Goal: Information Seeking & Learning: Learn about a topic

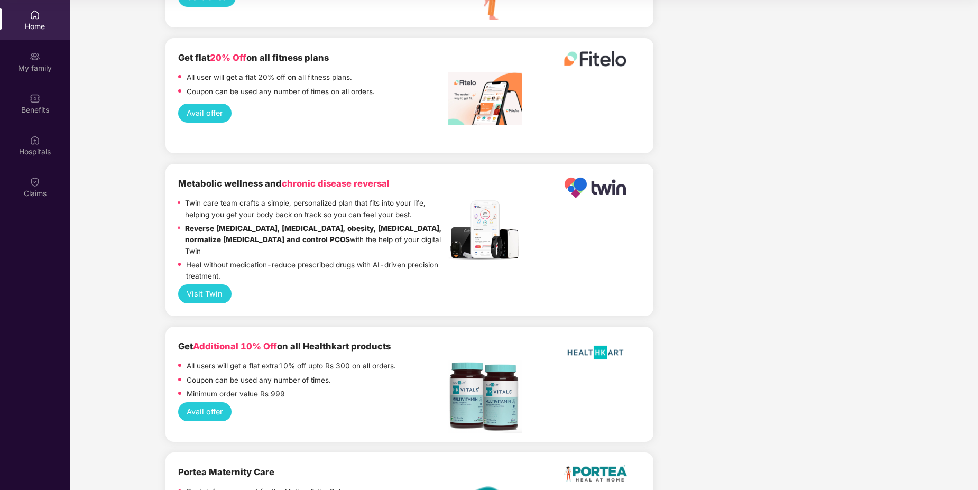
scroll to position [2262, 0]
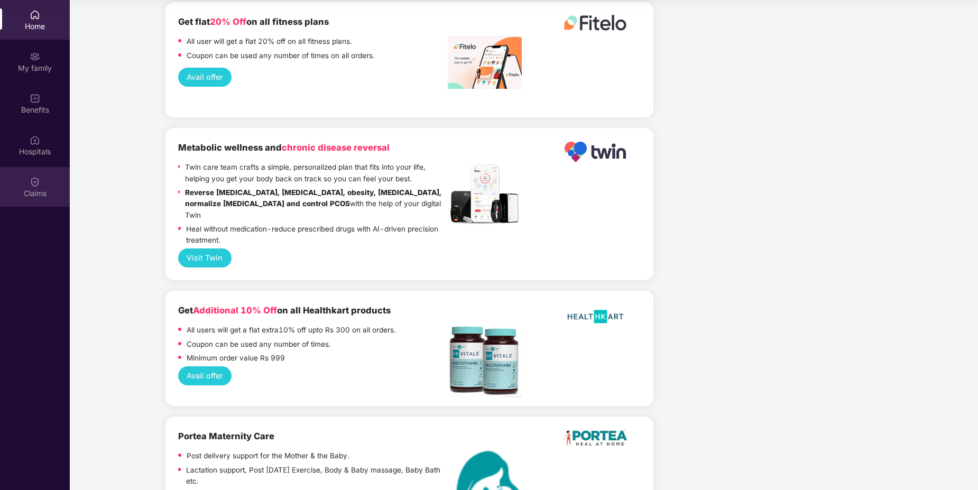
click at [38, 190] on div "Claims" at bounding box center [35, 193] width 70 height 11
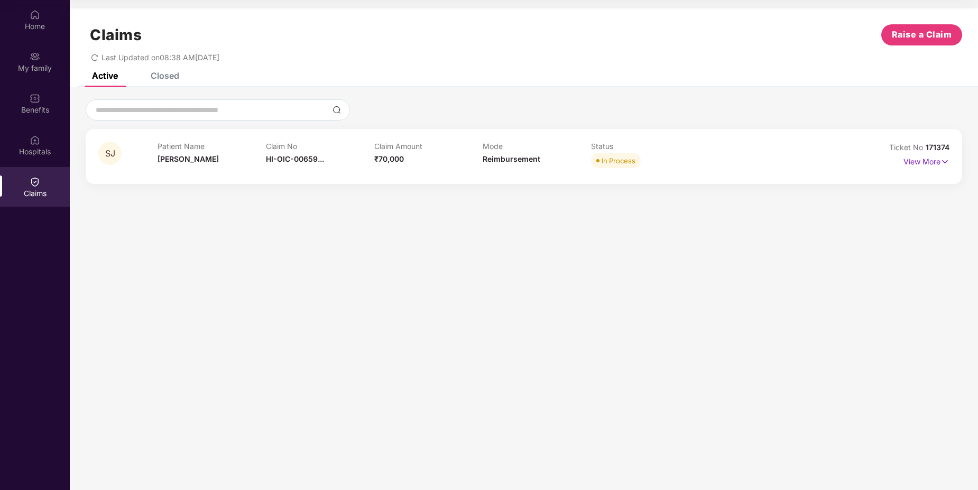
click at [94, 58] on icon "redo" at bounding box center [94, 57] width 7 height 7
click at [926, 162] on p "View More" at bounding box center [926, 160] width 46 height 14
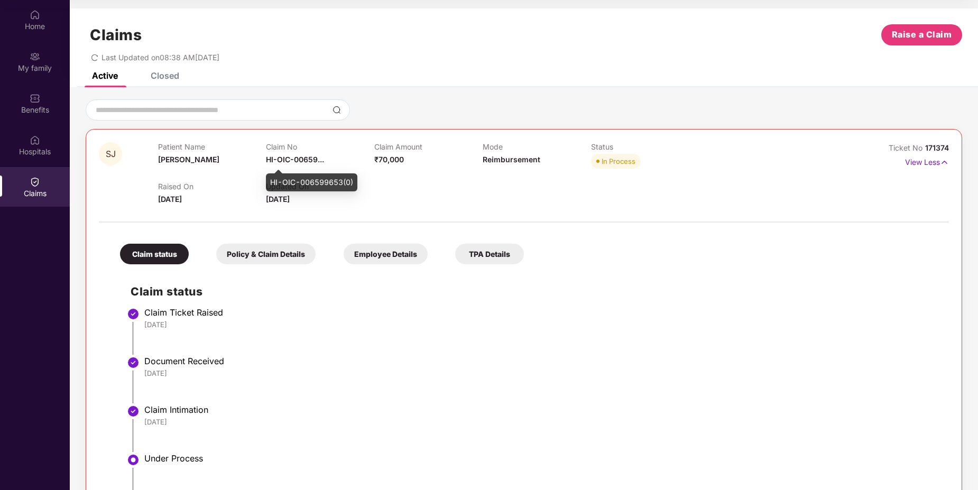
click at [293, 157] on span "HI-OIC-00659..." at bounding box center [295, 159] width 58 height 9
click at [711, 340] on li "Claim Ticket Raised [DATE]" at bounding box center [534, 335] width 807 height 49
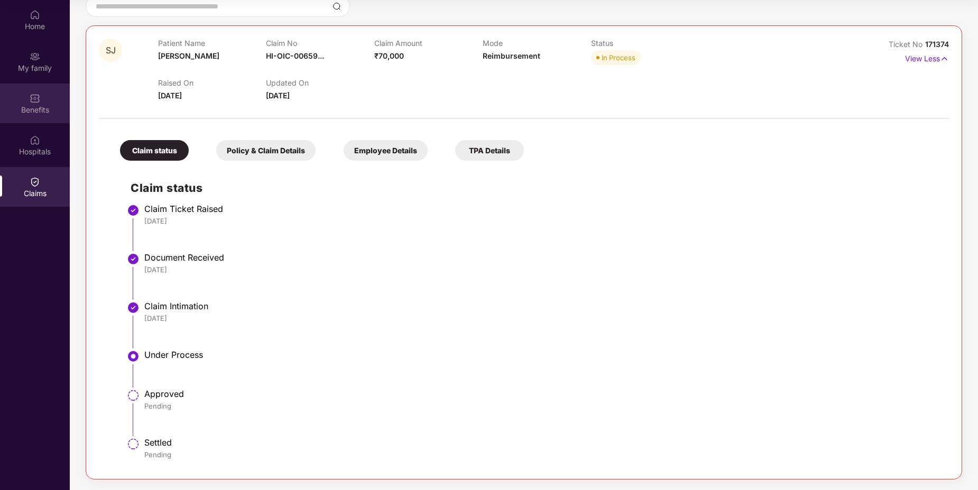
click at [35, 113] on div "Benefits" at bounding box center [35, 110] width 70 height 11
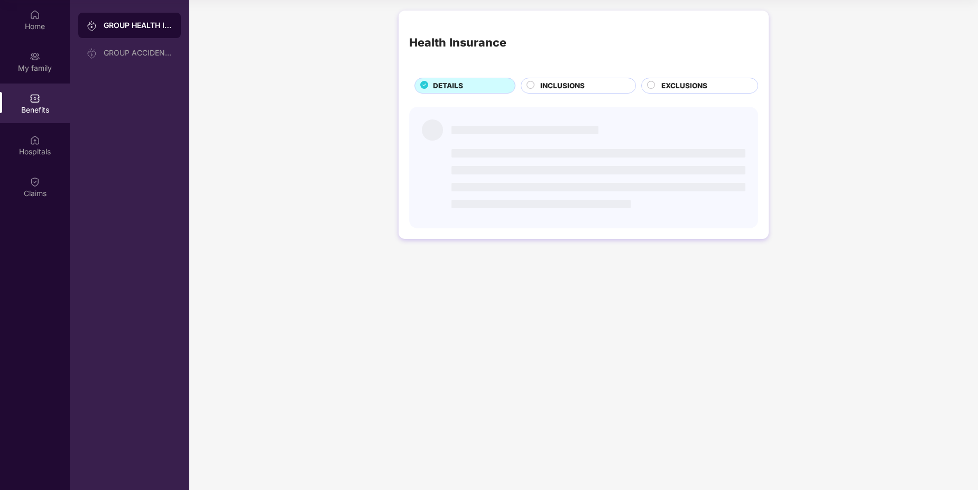
scroll to position [0, 0]
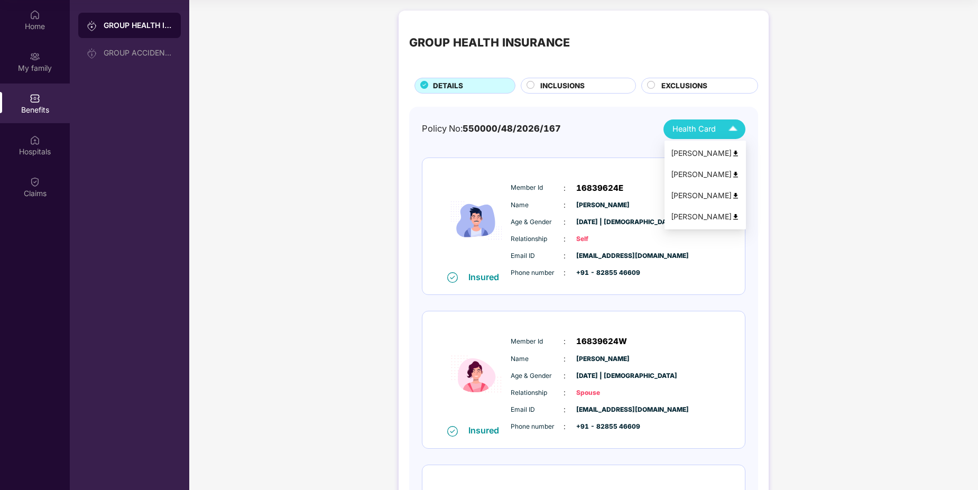
click at [739, 131] on img at bounding box center [732, 129] width 18 height 18
click at [816, 226] on div "GROUP HEALTH INSURANCE DETAILS INCLUSIONS EXCLUSIONS Policy No: 550000/48/2026/…" at bounding box center [583, 498] width 788 height 986
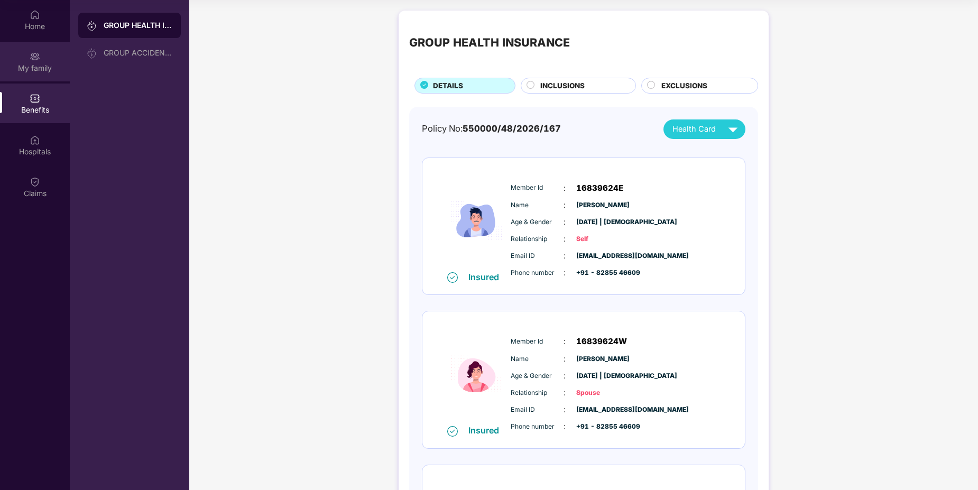
click at [40, 68] on div "My family" at bounding box center [35, 68] width 70 height 11
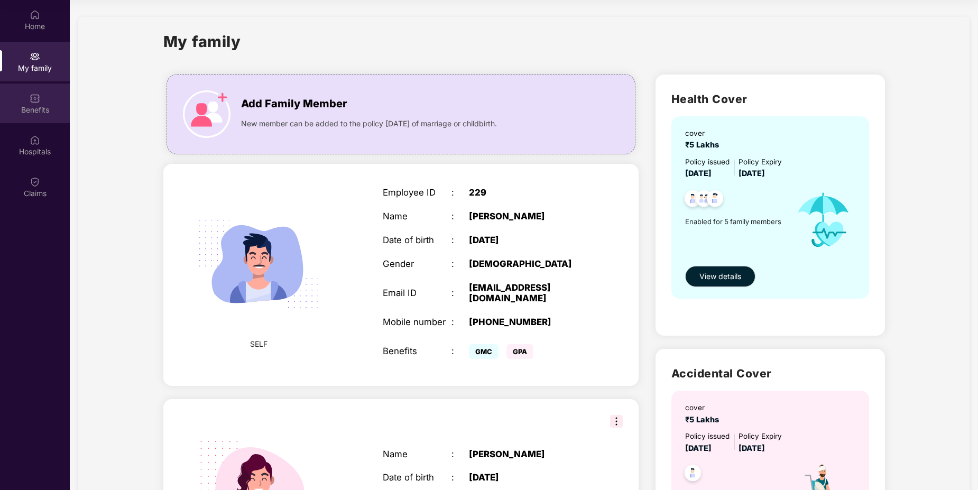
click at [34, 112] on div "Benefits" at bounding box center [35, 110] width 70 height 11
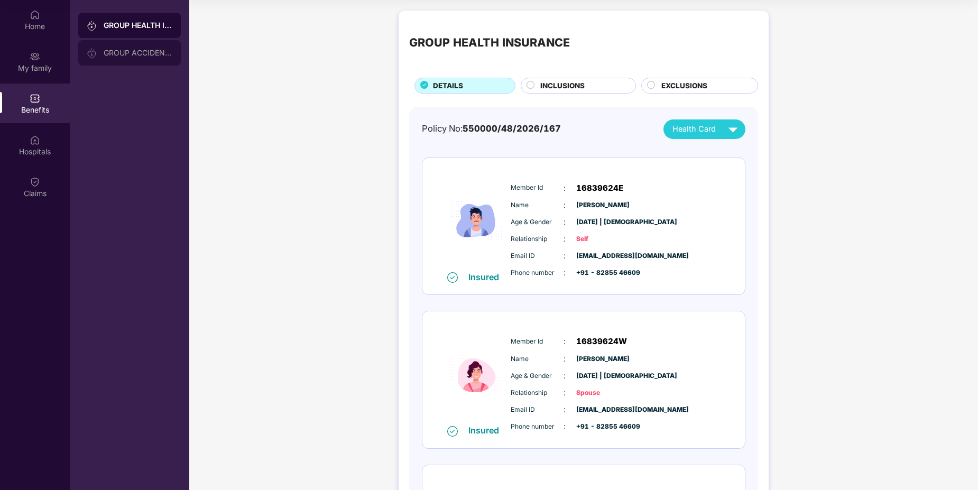
click at [125, 53] on div "GROUP ACCIDENTAL INSURANCE" at bounding box center [138, 53] width 69 height 8
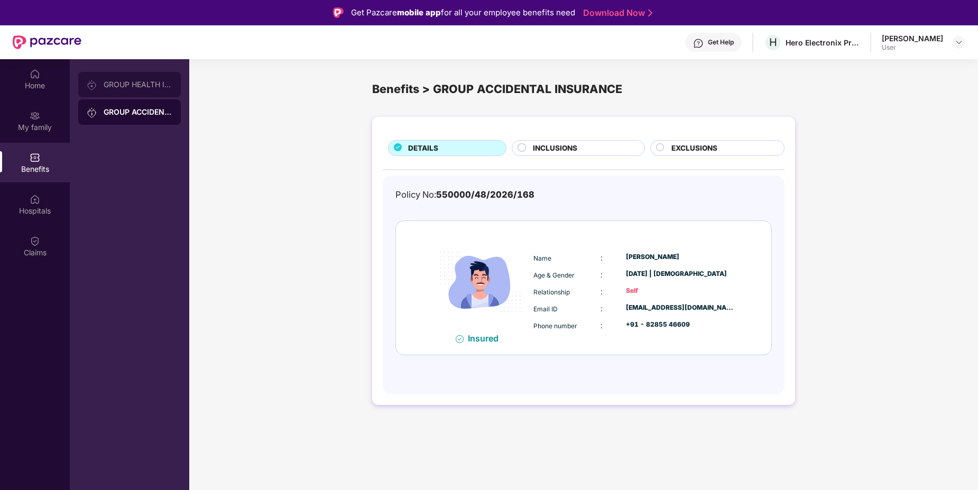
click at [142, 85] on div "GROUP HEALTH INSURANCE" at bounding box center [138, 84] width 69 height 8
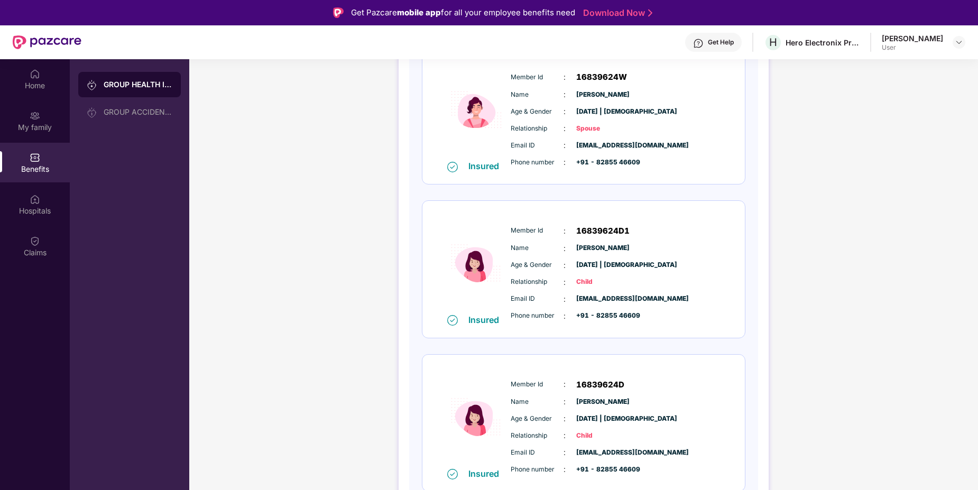
scroll to position [501, 0]
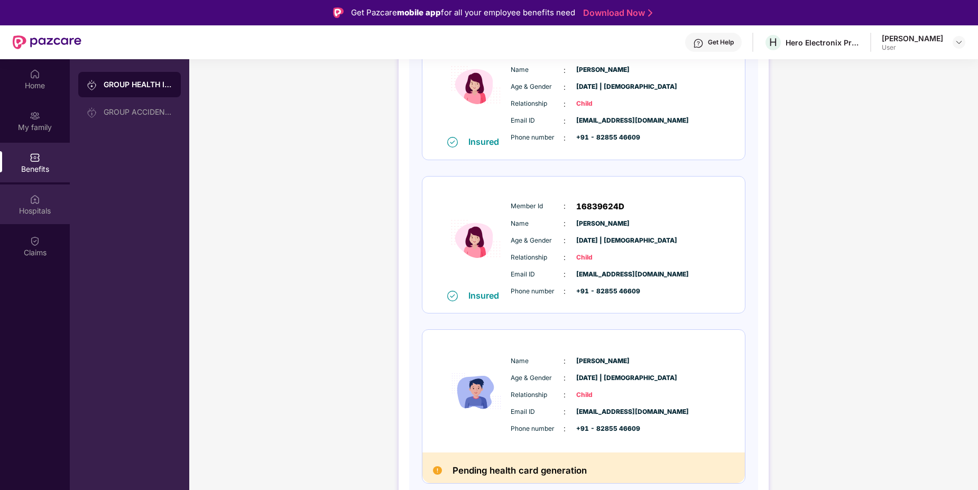
click at [36, 206] on div "Hospitals" at bounding box center [35, 211] width 70 height 11
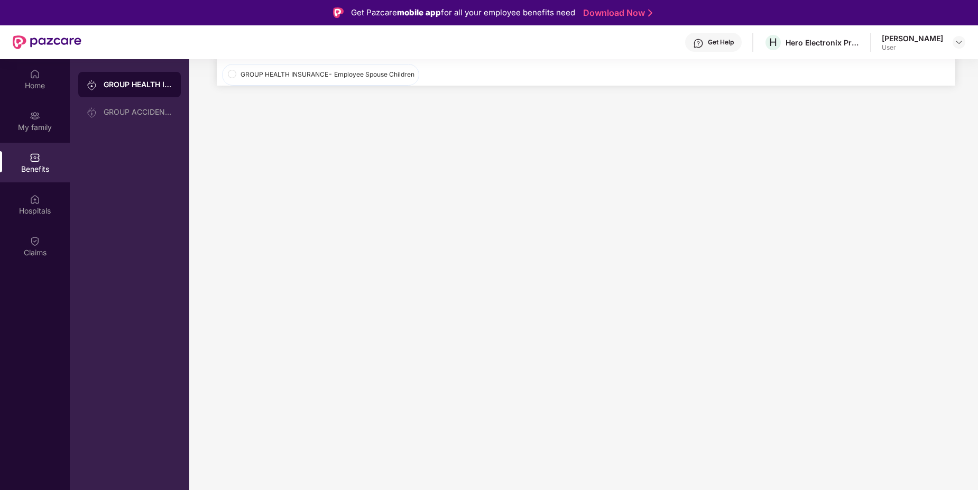
scroll to position [0, 0]
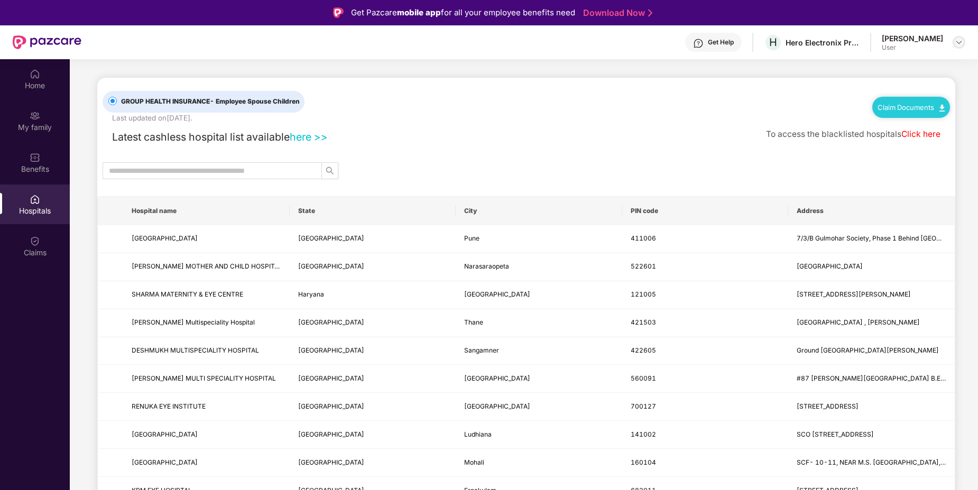
click at [958, 42] on img at bounding box center [958, 42] width 8 height 8
click at [616, 102] on div "GROUP HEALTH INSURANCE - Employee Spouse Children Last updated on [DATE] . Clai…" at bounding box center [526, 101] width 847 height 46
click at [32, 89] on div "Home" at bounding box center [35, 85] width 70 height 11
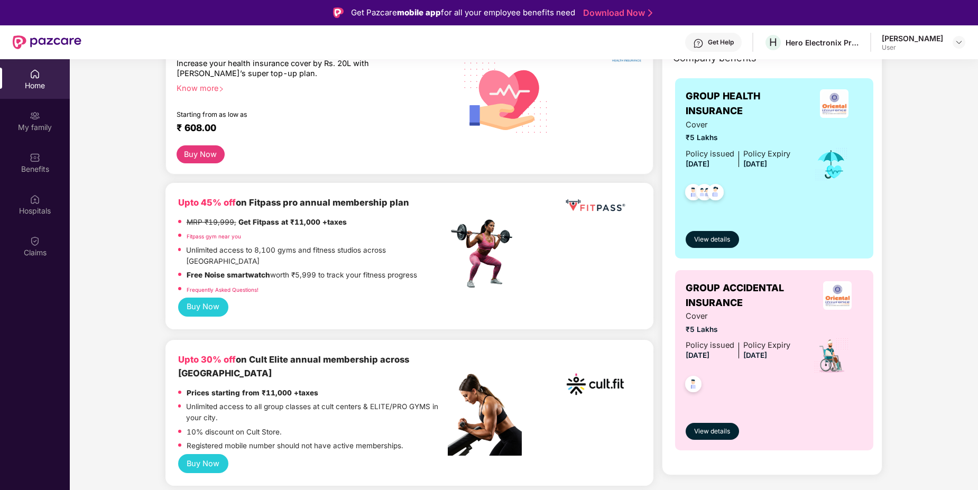
scroll to position [270, 0]
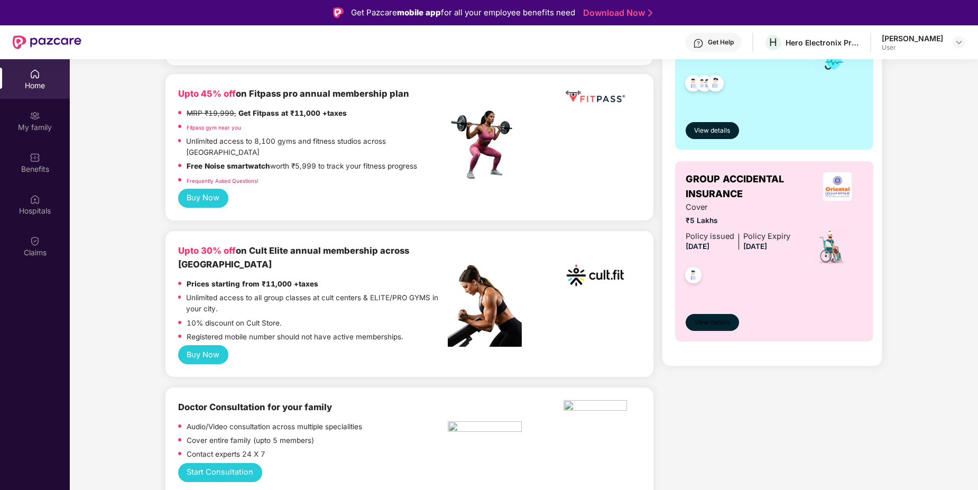
click at [708, 323] on span "View details" at bounding box center [712, 323] width 36 height 10
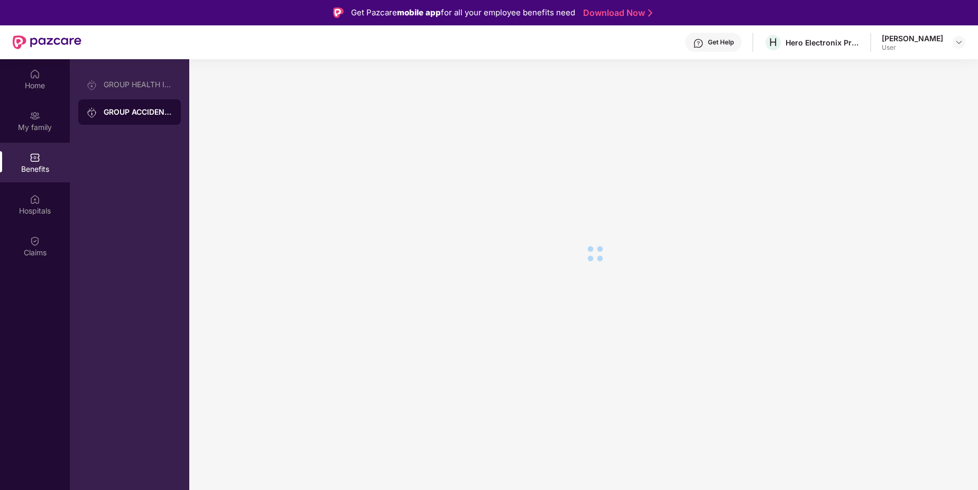
scroll to position [0, 0]
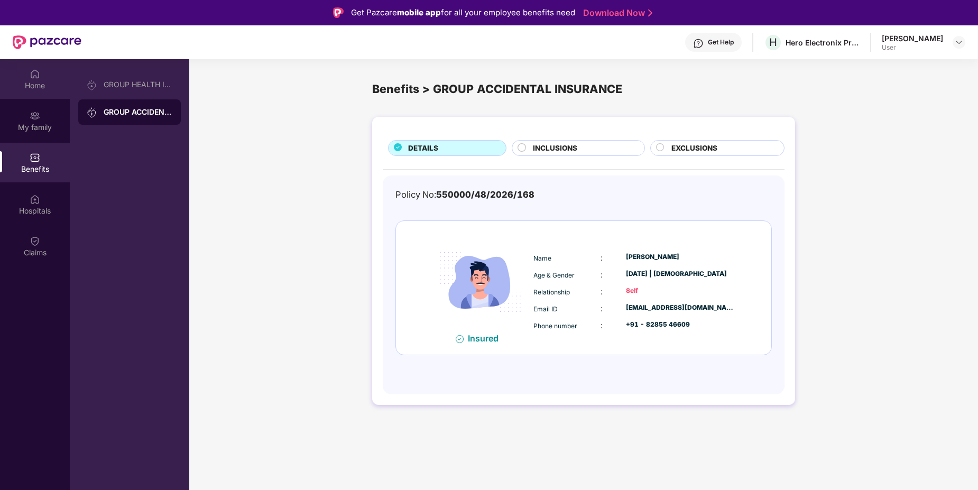
click at [24, 81] on div "Home" at bounding box center [35, 85] width 70 height 11
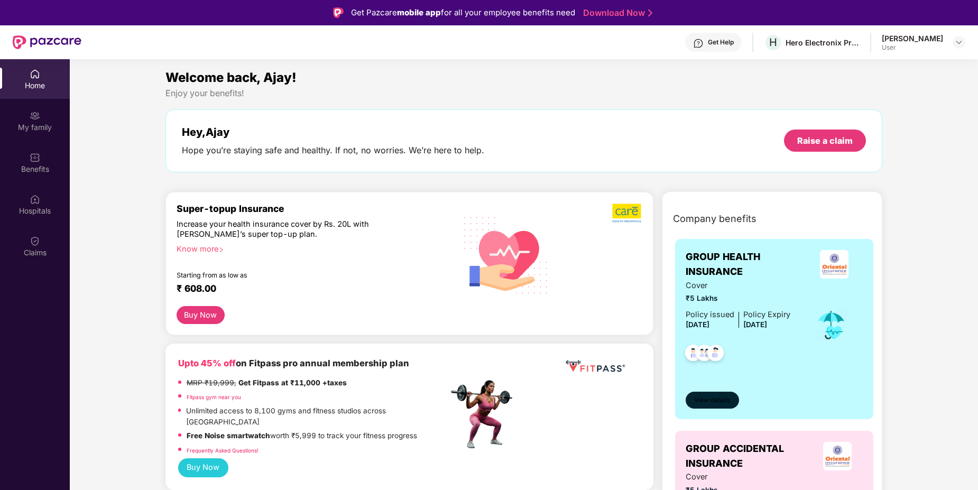
drag, startPoint x: 715, startPoint y: 395, endPoint x: 730, endPoint y: 393, distance: 14.9
click at [716, 395] on button "View details" at bounding box center [711, 400] width 53 height 17
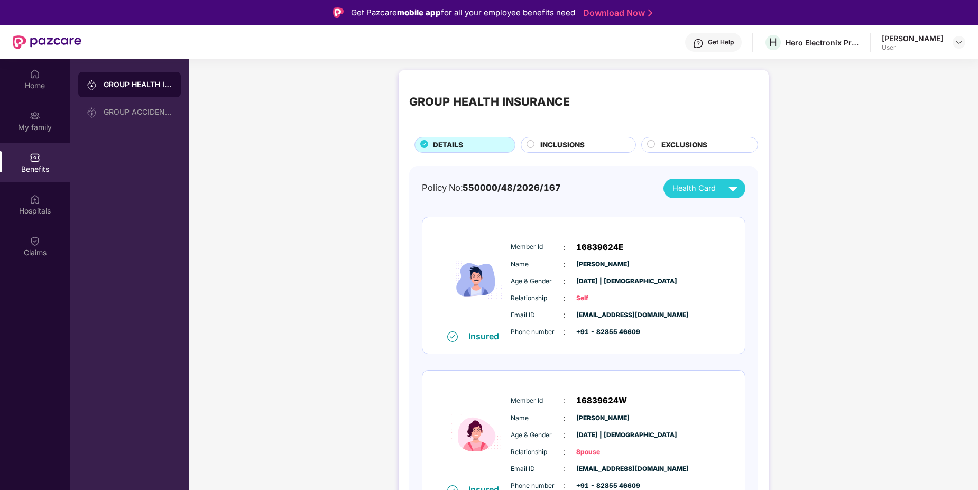
click at [684, 140] on span "EXCLUSIONS" at bounding box center [684, 145] width 46 height 11
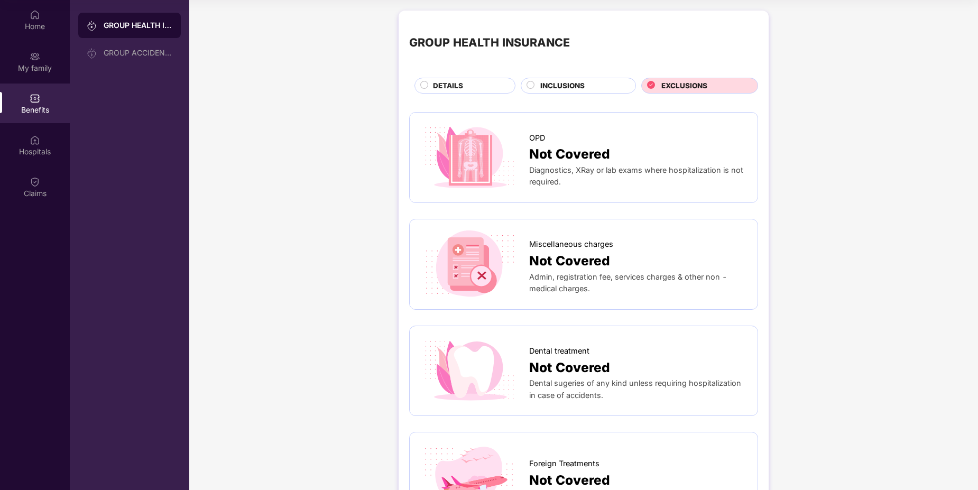
click at [589, 85] on div "INCLUSIONS" at bounding box center [582, 86] width 95 height 13
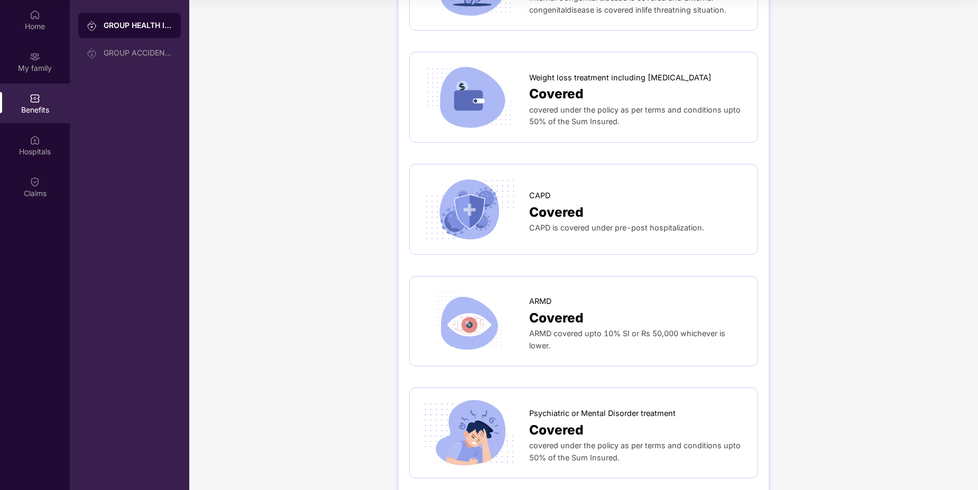
scroll to position [2067, 0]
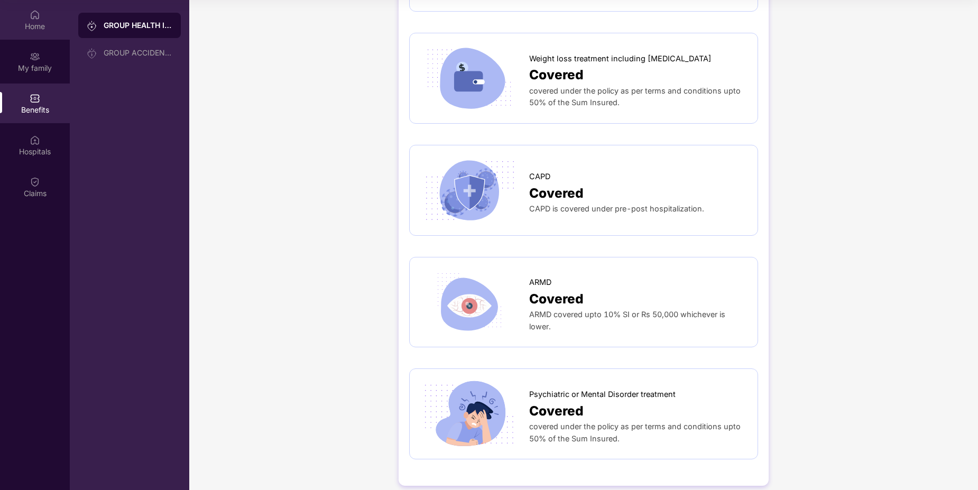
click at [40, 25] on div "Home" at bounding box center [35, 26] width 70 height 11
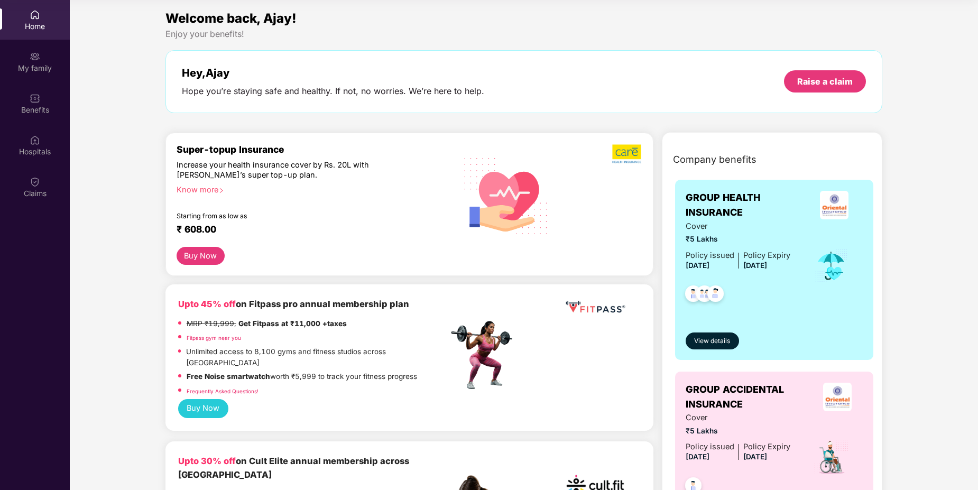
scroll to position [0, 0]
